Goal: Ask a question

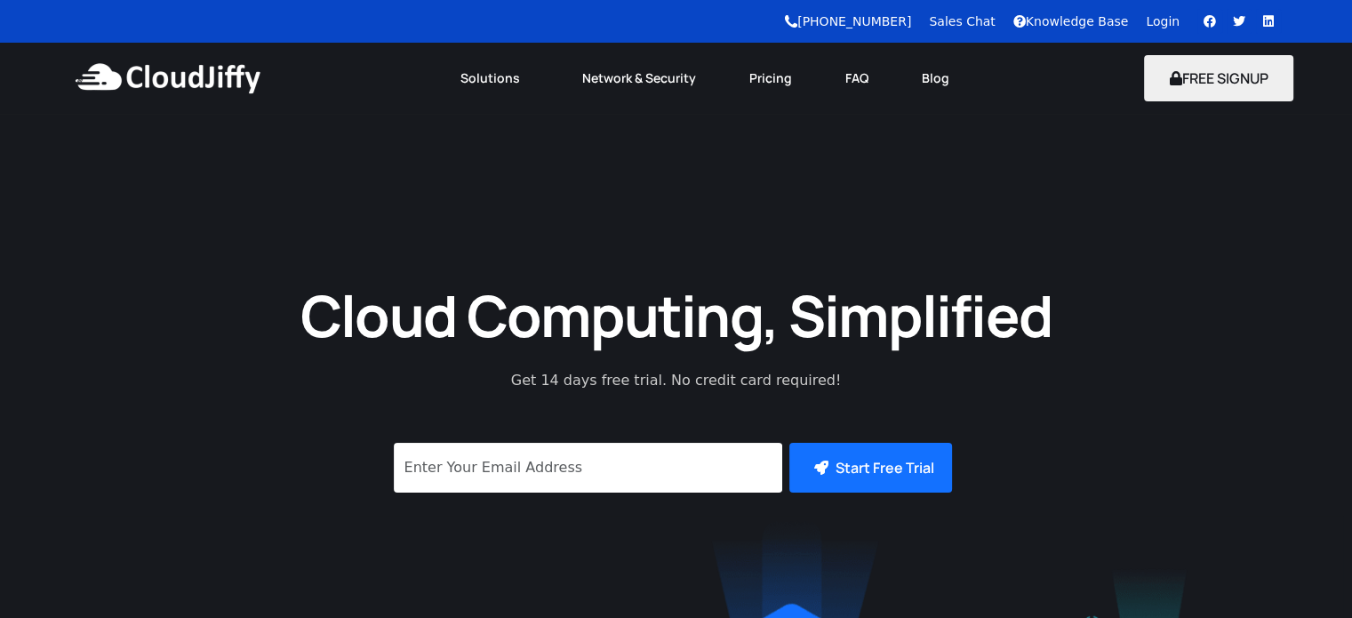
click at [1166, 15] on link "Login" at bounding box center [1163, 21] width 34 height 14
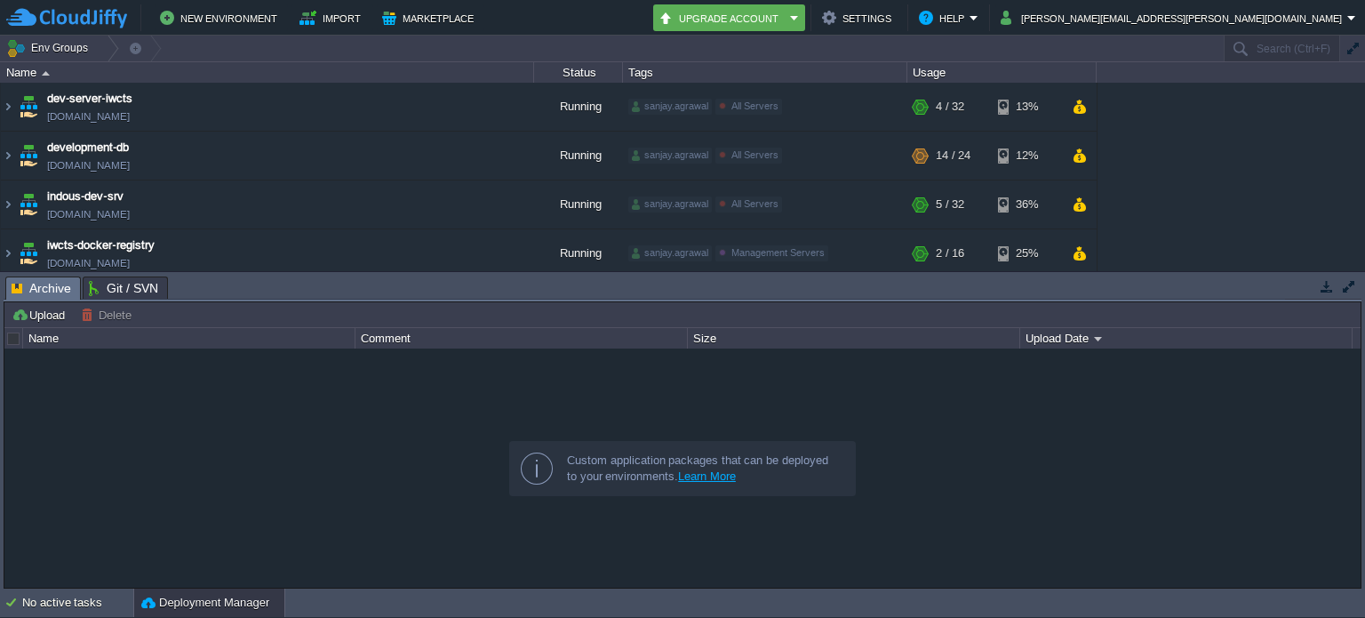
click at [1329, 287] on button "button" at bounding box center [1327, 286] width 16 height 16
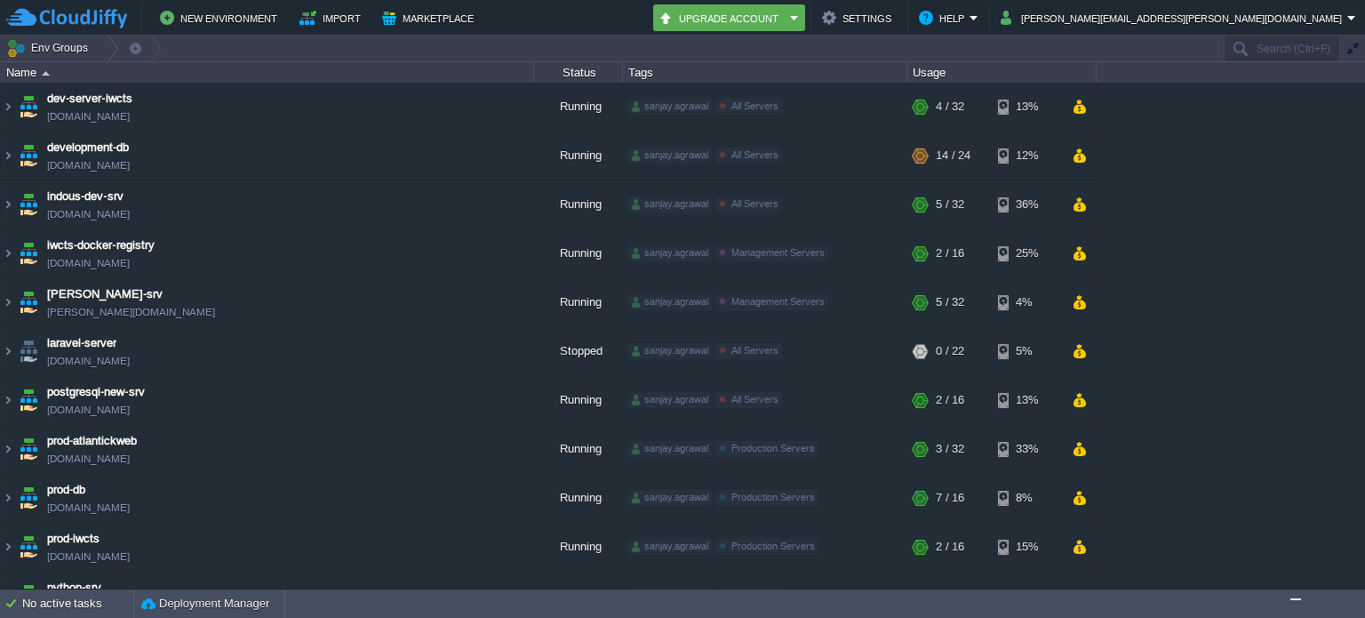
click at [1296, 599] on img "Chat widget" at bounding box center [1296, 599] width 0 height 0
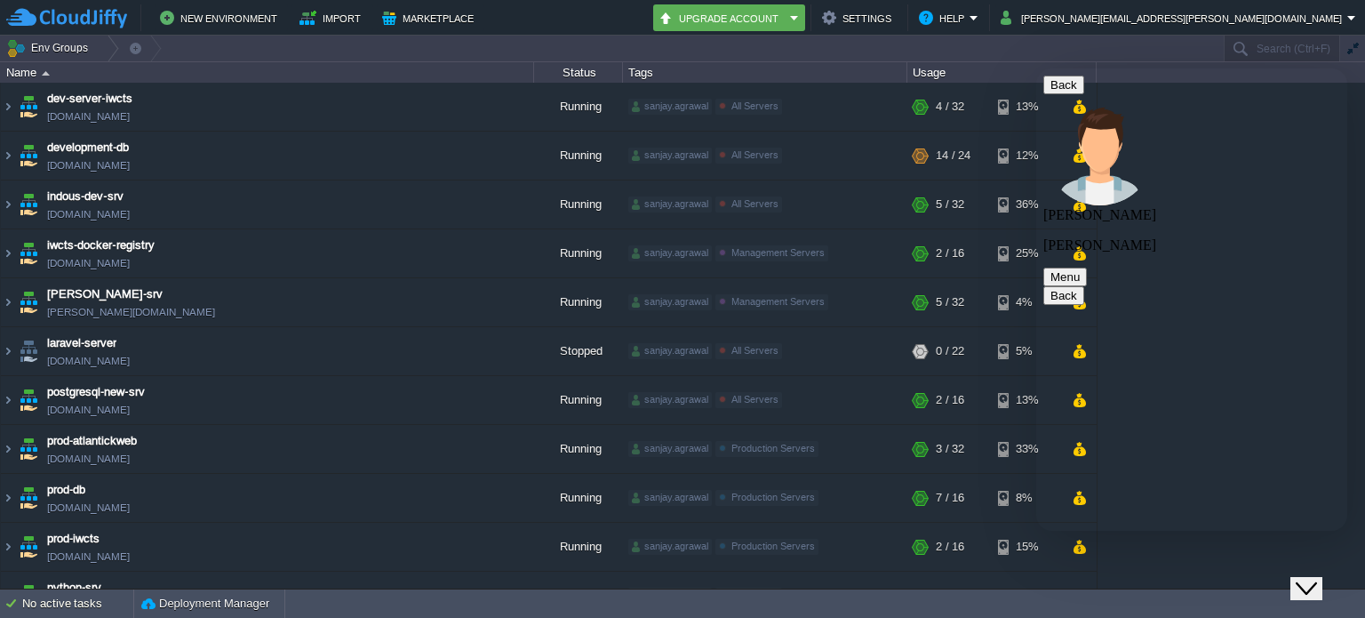
scroll to position [1557, 0]
type textarea "unable to update same ticket"
type textarea "asking for login and when I login it says passowrd wrong"
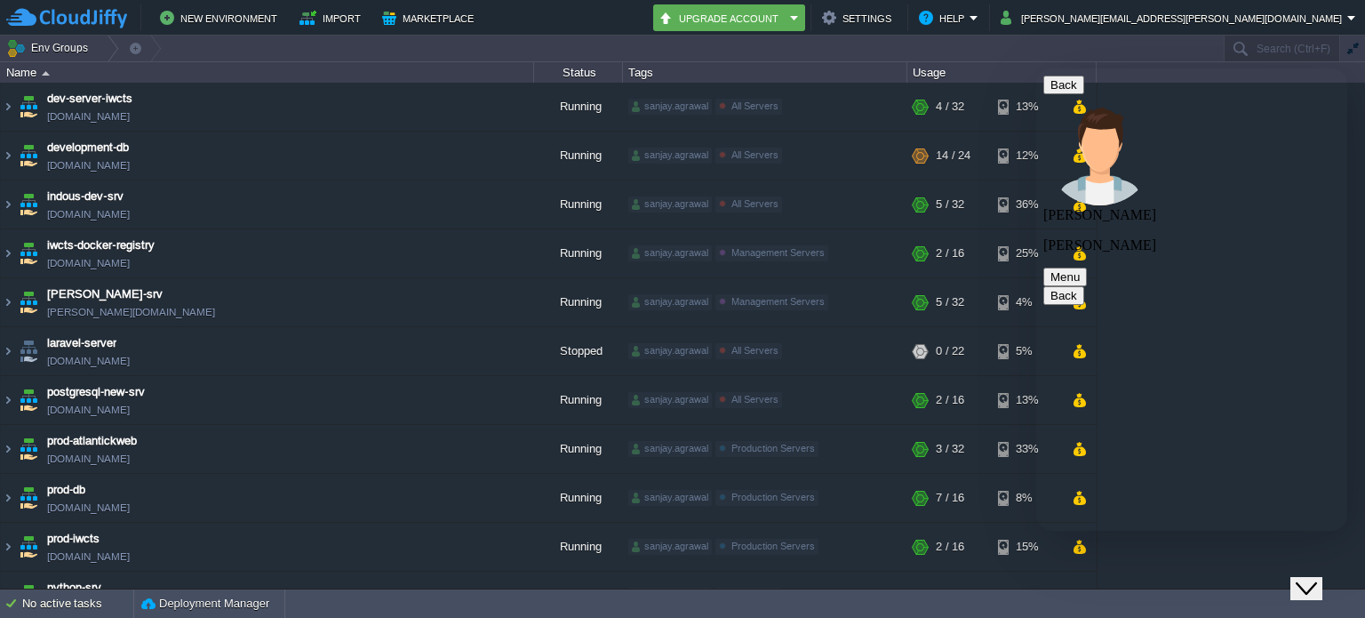
scroll to position [1681, 0]
type textarea "reset password also wont work"
paste textarea "Ticket Created! #141736"
type textarea "Ticket Created! #141736"
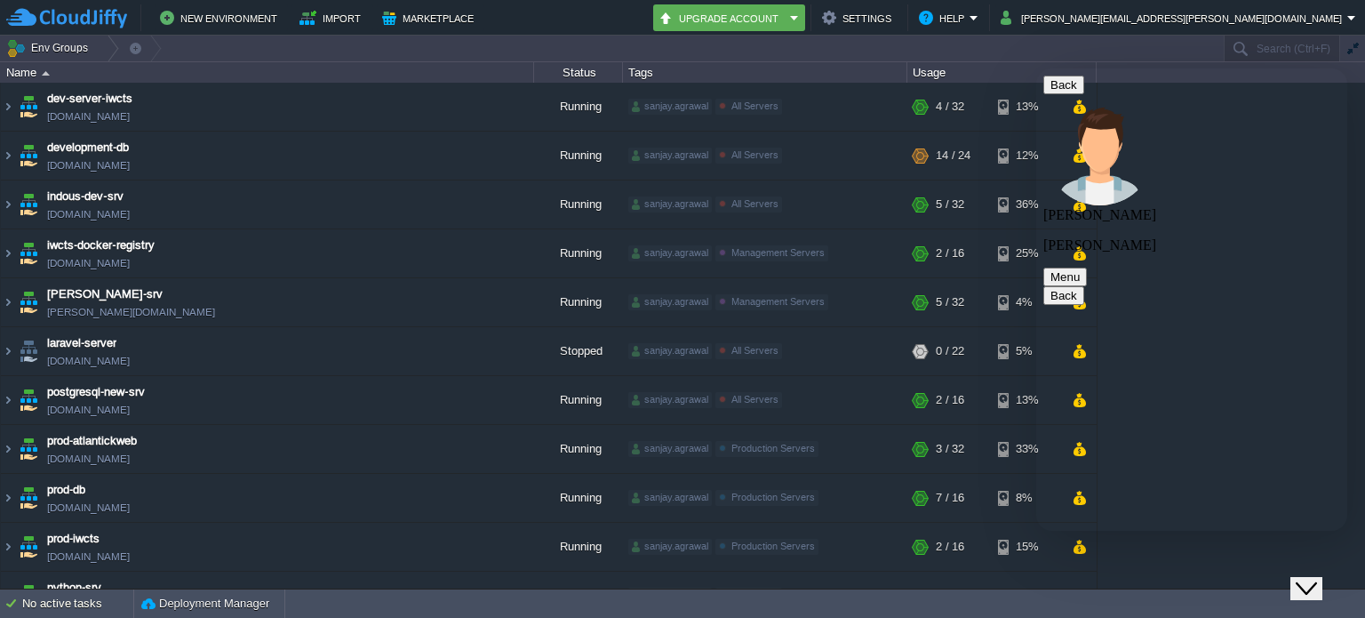
scroll to position [1771, 0]
type textarea "created new ticket"
type textarea "and pasted the same in trail"
